Goal: Transaction & Acquisition: Purchase product/service

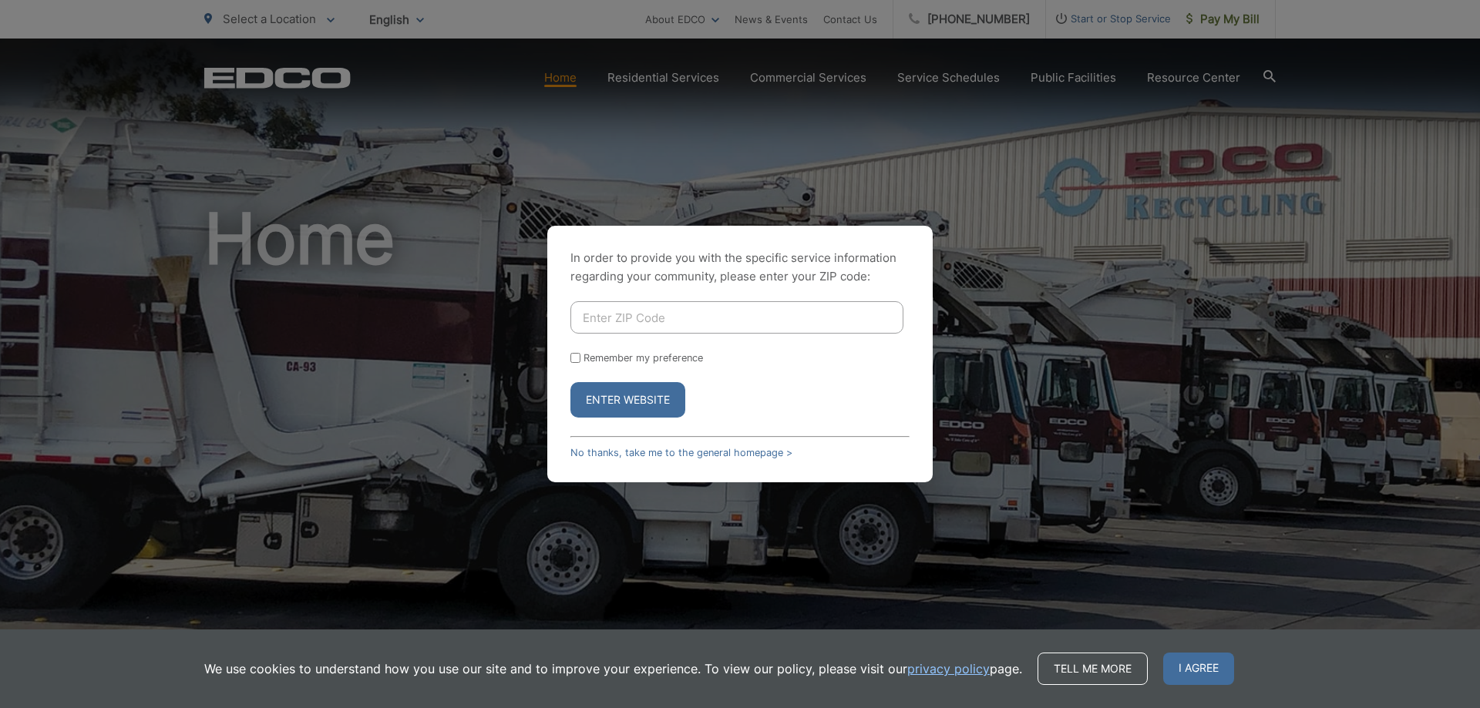
click at [607, 314] on input "Enter ZIP Code" at bounding box center [736, 317] width 333 height 32
type input "92021"
drag, startPoint x: 574, startPoint y: 356, endPoint x: 606, endPoint y: 399, distance: 52.9
click at [575, 357] on input "Remember my preference" at bounding box center [575, 358] width 10 height 10
checkbox input "true"
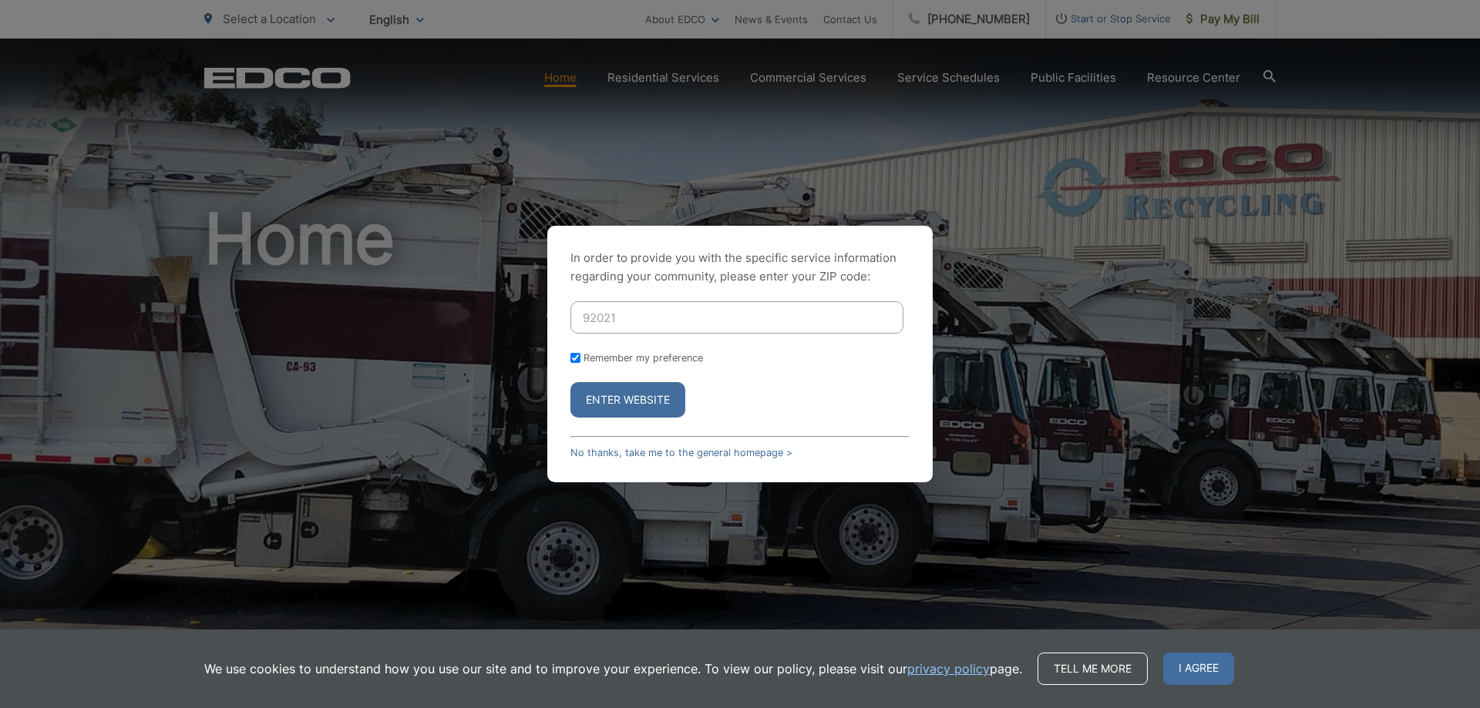
click at [610, 400] on button "Enter Website" at bounding box center [627, 399] width 115 height 35
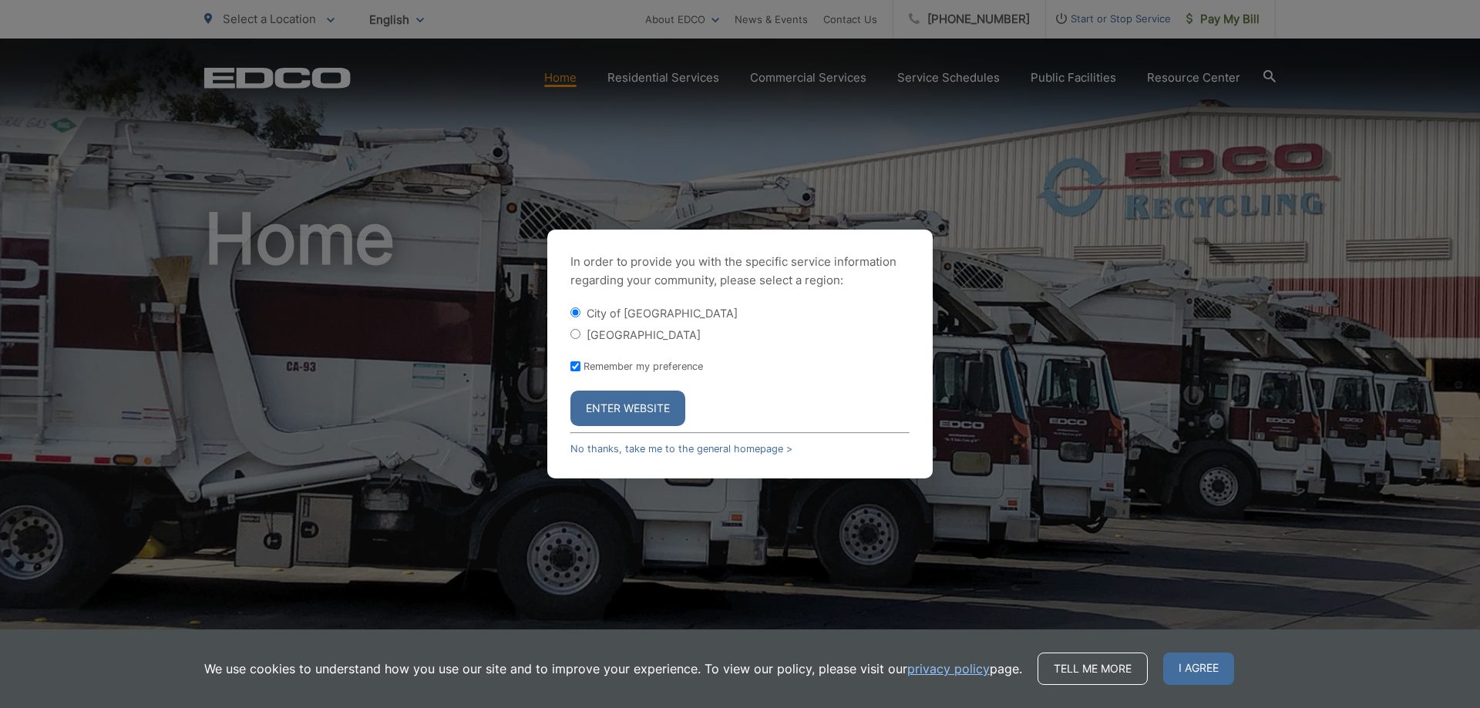
click at [587, 338] on label "[GEOGRAPHIC_DATA]" at bounding box center [644, 334] width 114 height 13
click at [580, 338] on input "[GEOGRAPHIC_DATA]" at bounding box center [575, 334] width 10 height 10
radio input "true"
click at [633, 419] on button "Enter Website" at bounding box center [627, 408] width 115 height 35
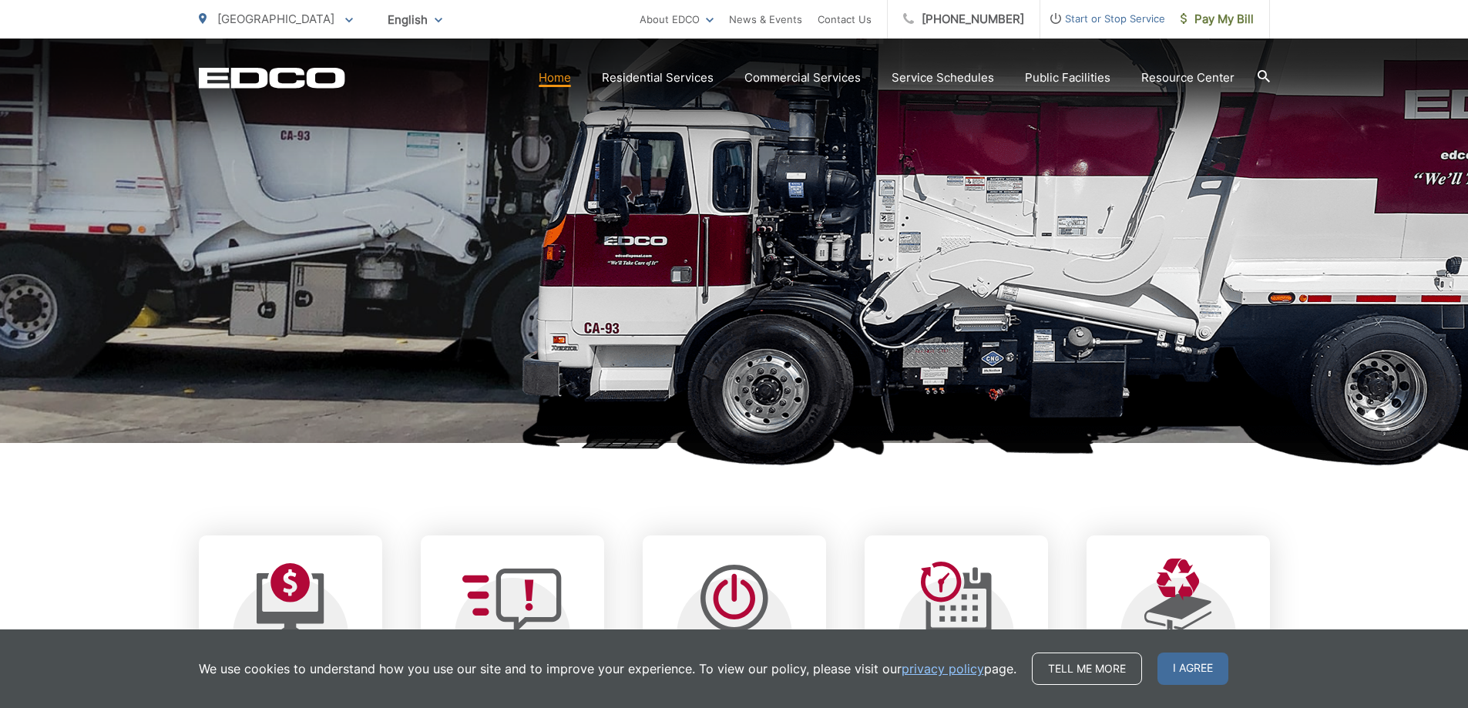
scroll to position [540, 0]
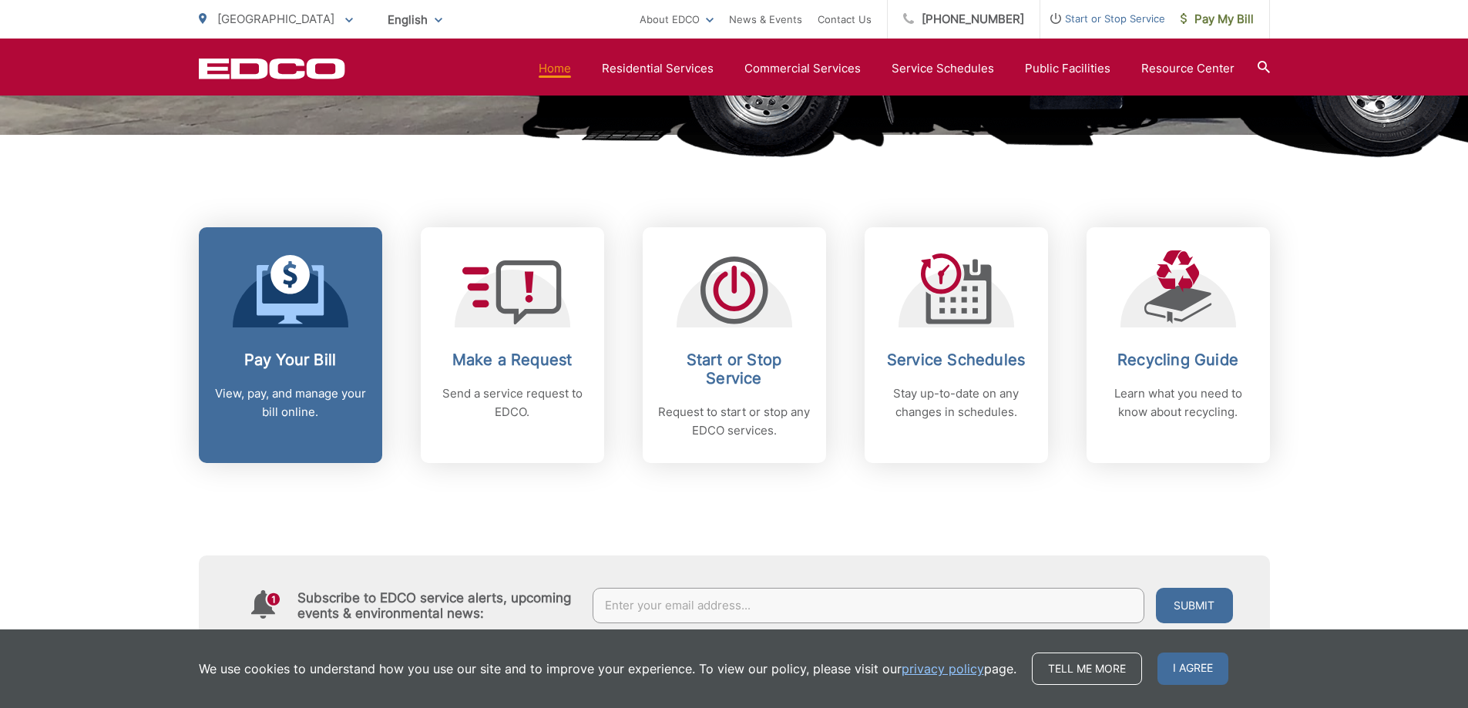
click at [328, 328] on link "Pay Your Bill View, pay, and manage your bill online." at bounding box center [290, 345] width 183 height 236
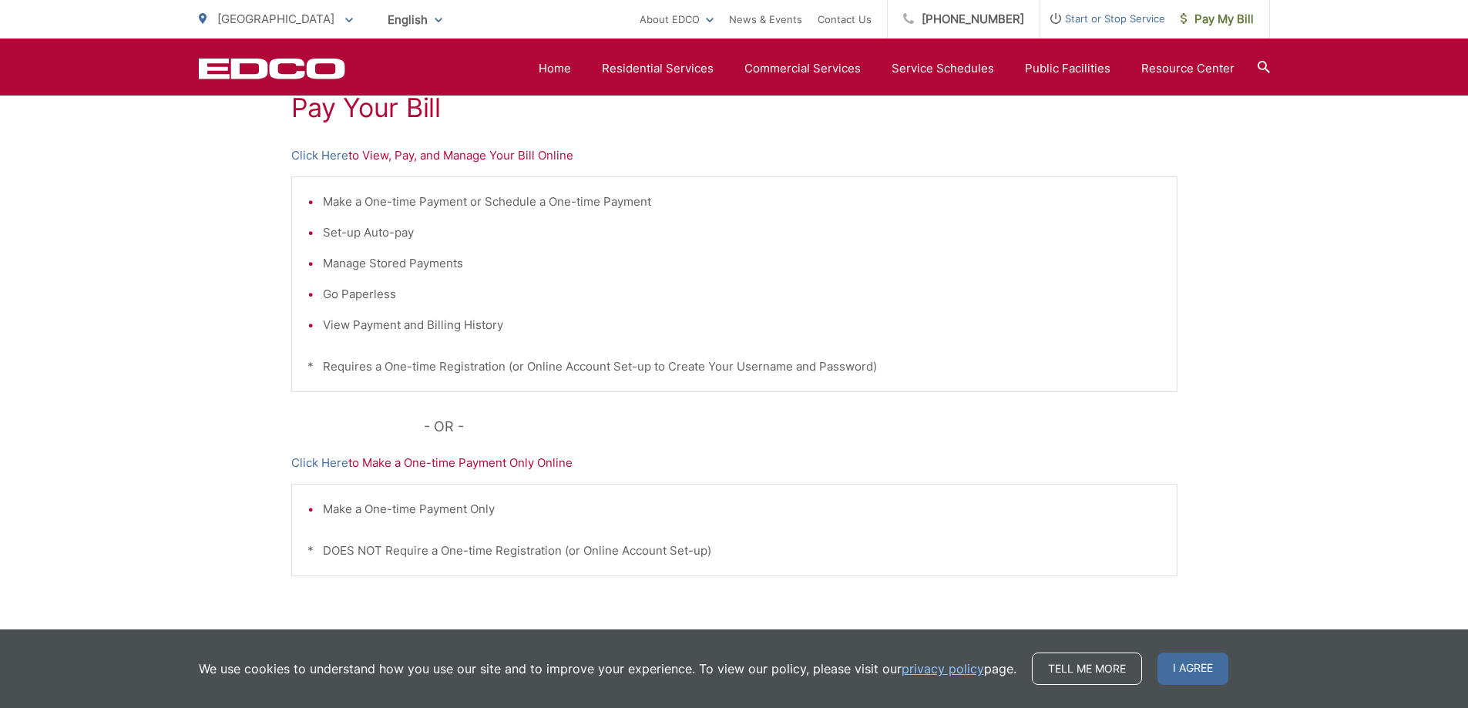
scroll to position [154, 0]
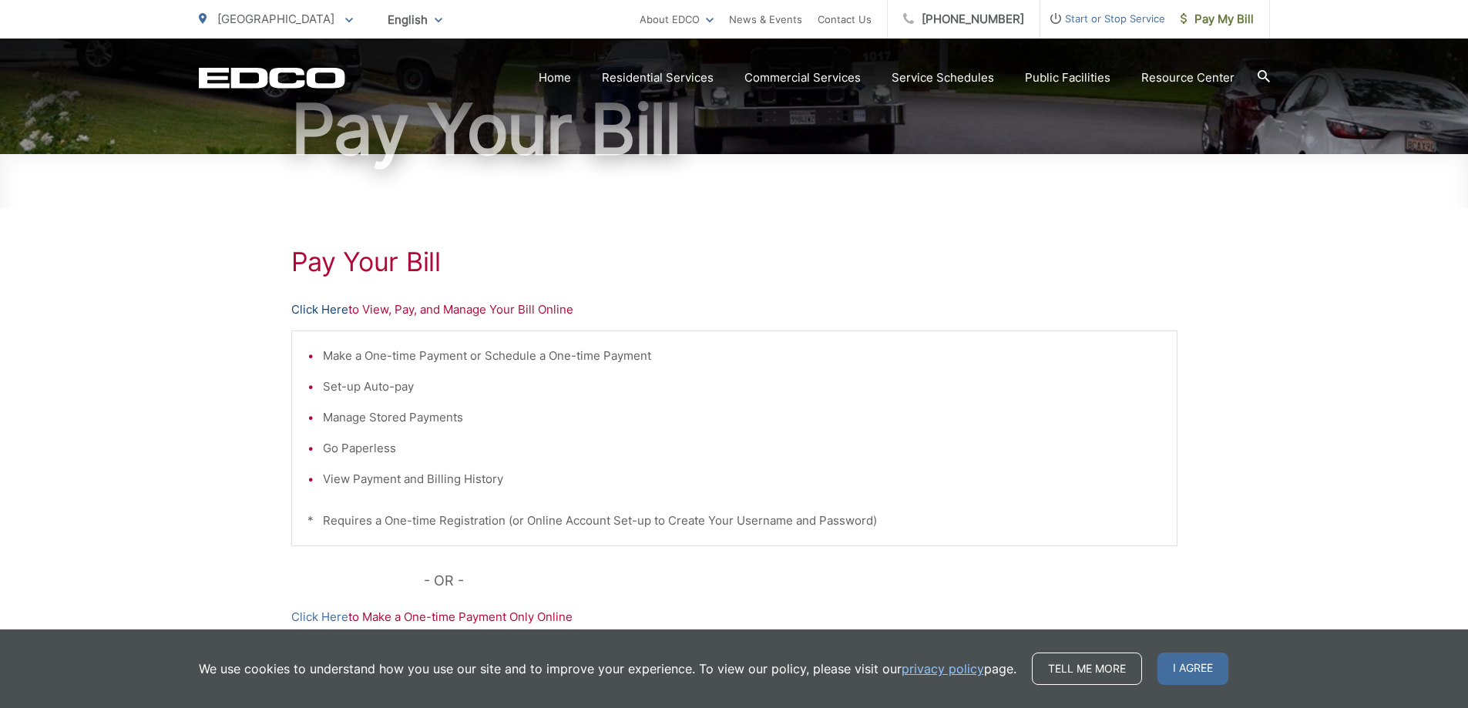
click at [323, 314] on link "Click Here" at bounding box center [319, 310] width 57 height 18
